Goal: Use online tool/utility: Use online tool/utility

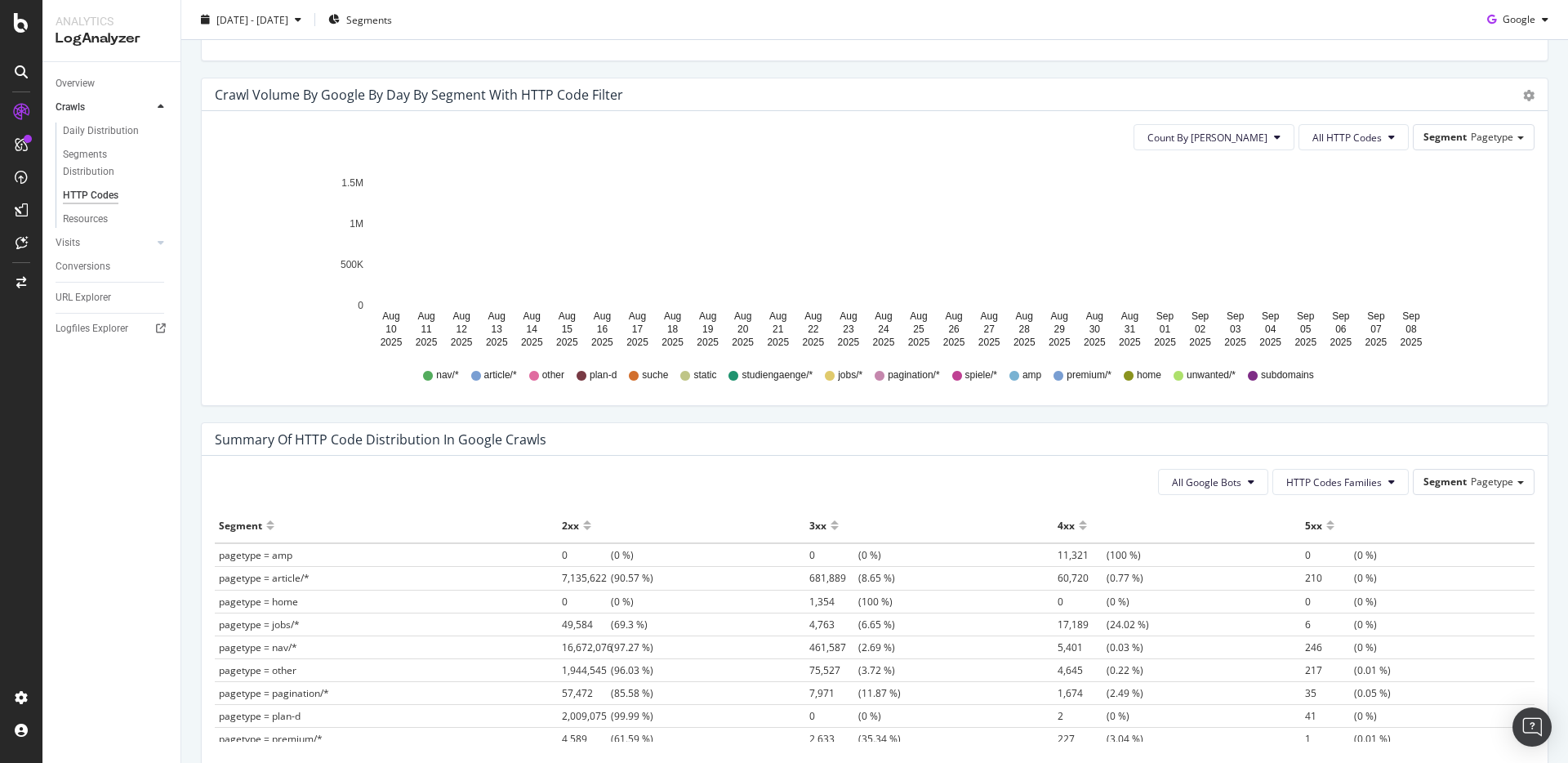
scroll to position [846, 0]
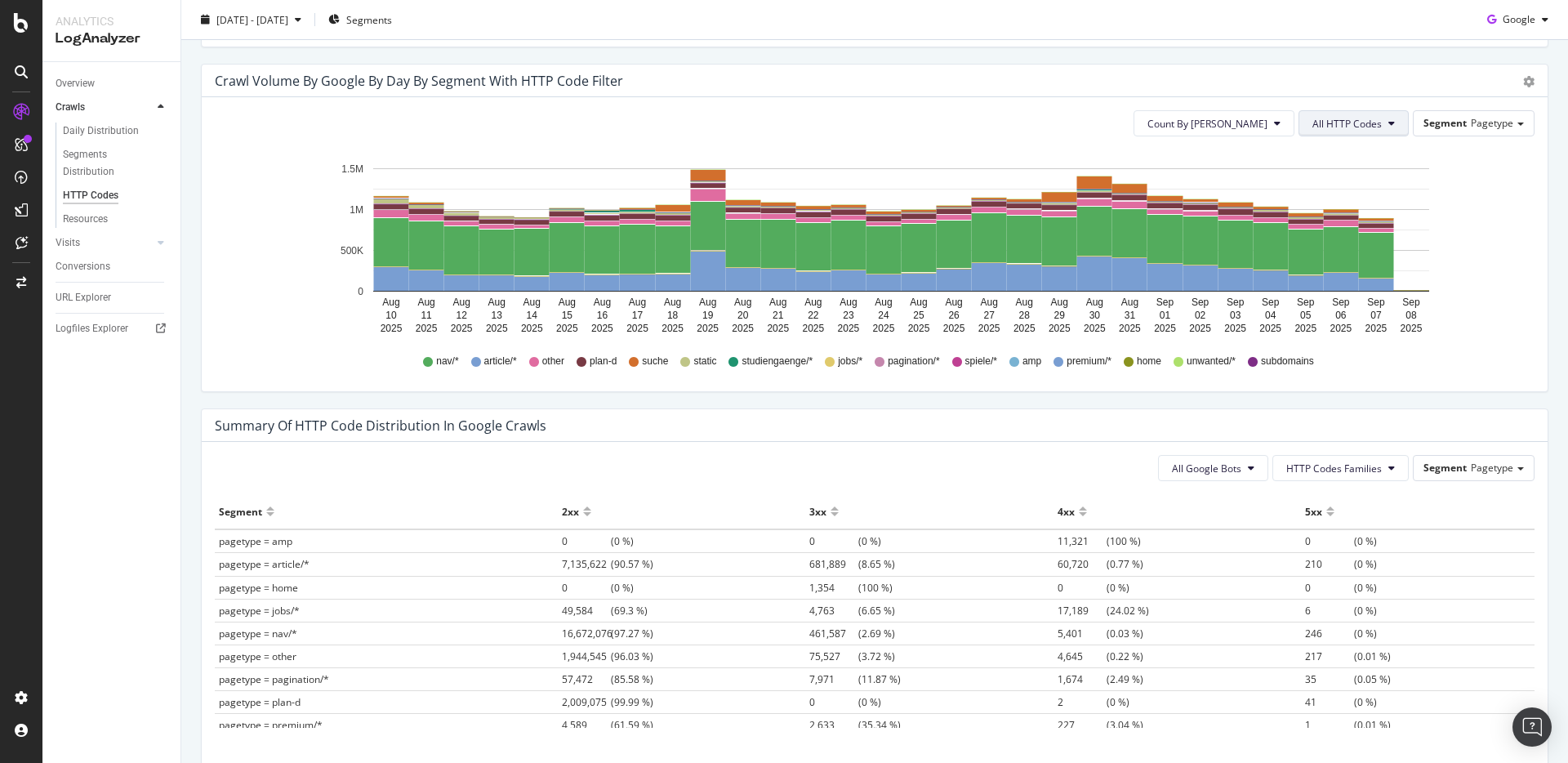
click at [1360, 120] on span "All HTTP Codes" at bounding box center [1348, 124] width 70 height 14
click at [1342, 308] on span "3xx family" at bounding box center [1356, 307] width 83 height 15
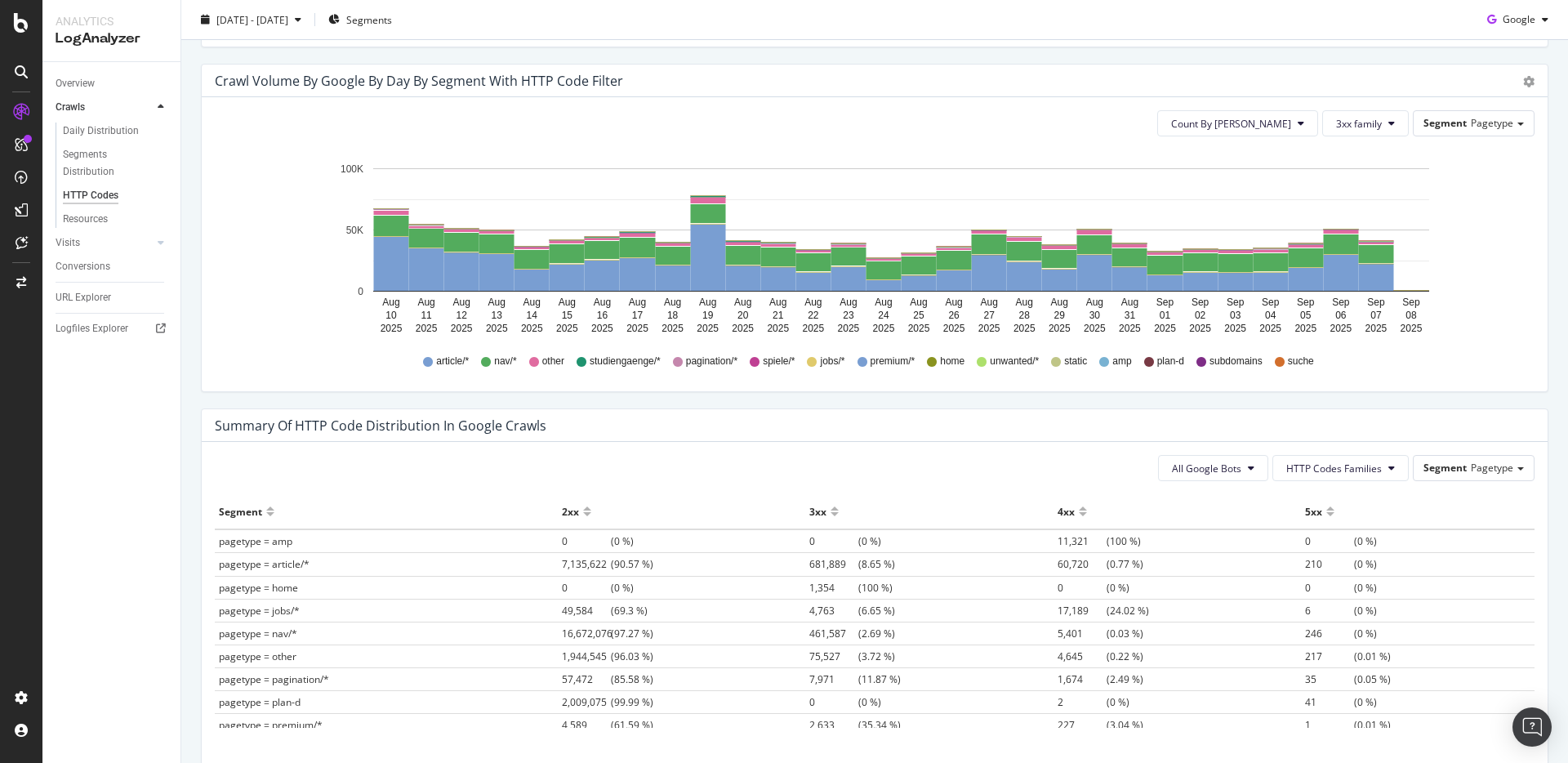
click at [786, 87] on div "Crawl Volume by google by Day by Segment with HTTP Code Filter" at bounding box center [856, 81] width 1284 height 16
